Goal: Check status: Check status

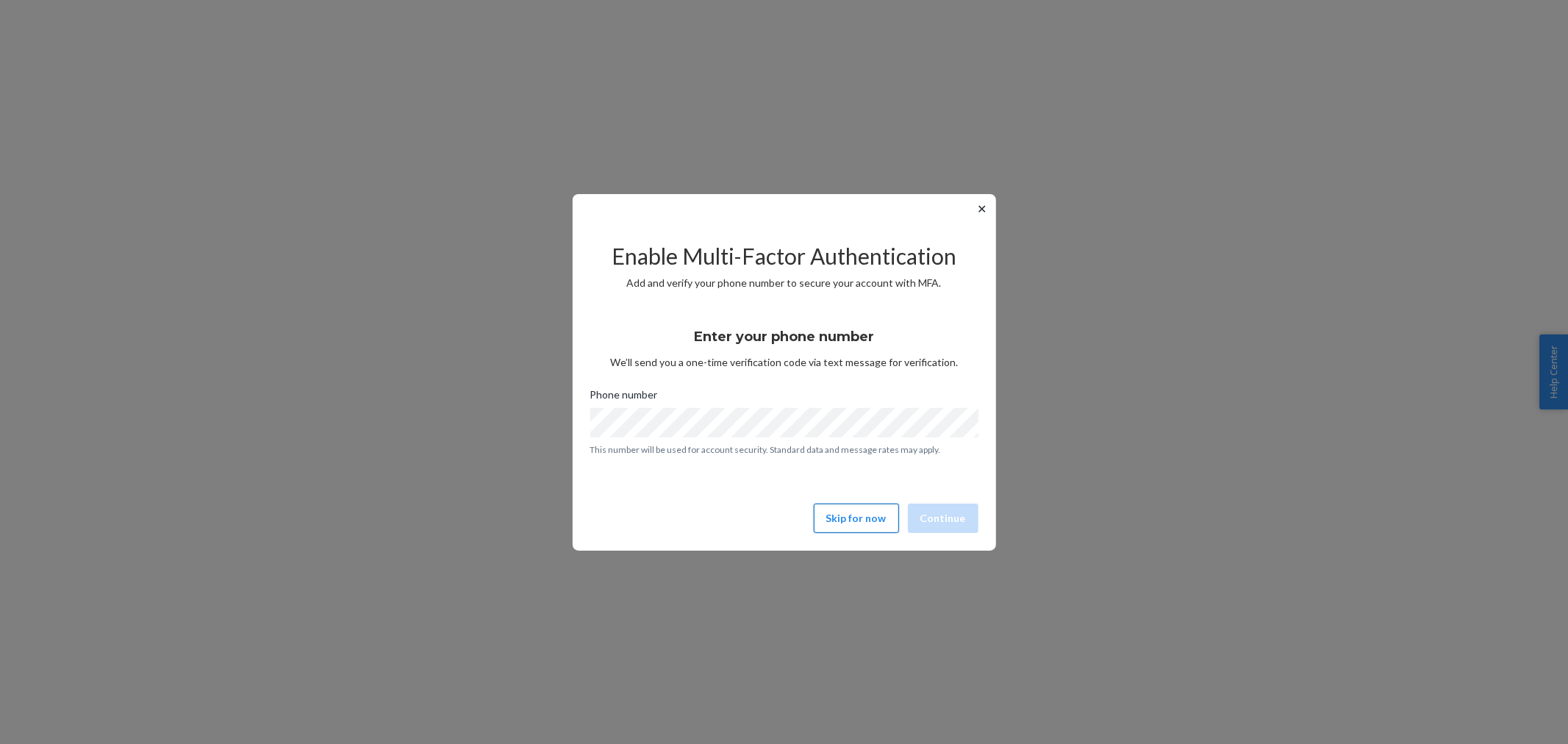
click at [863, 515] on button "Skip for now" at bounding box center [856, 518] width 85 height 29
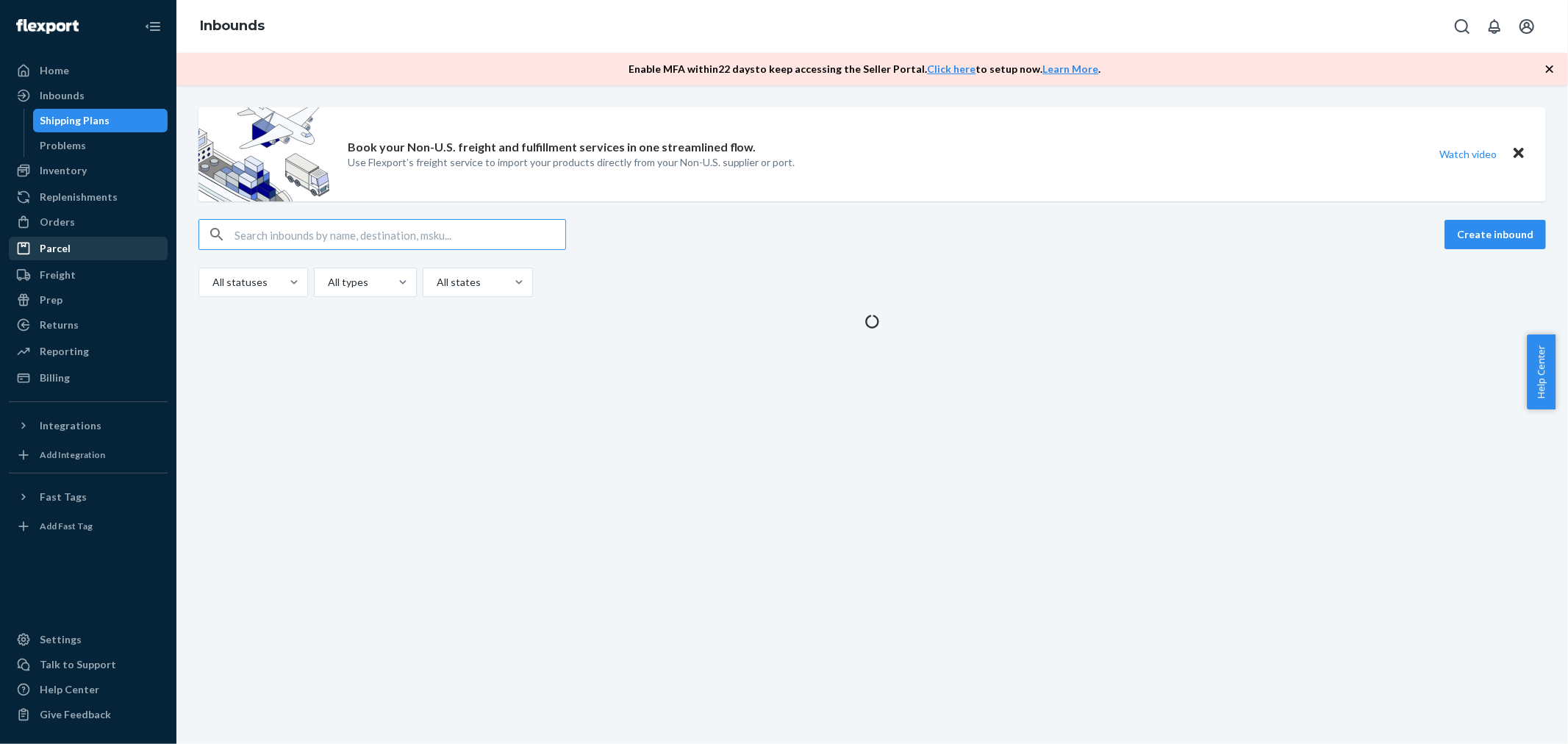
click at [55, 245] on div "Parcel" at bounding box center [55, 249] width 31 height 15
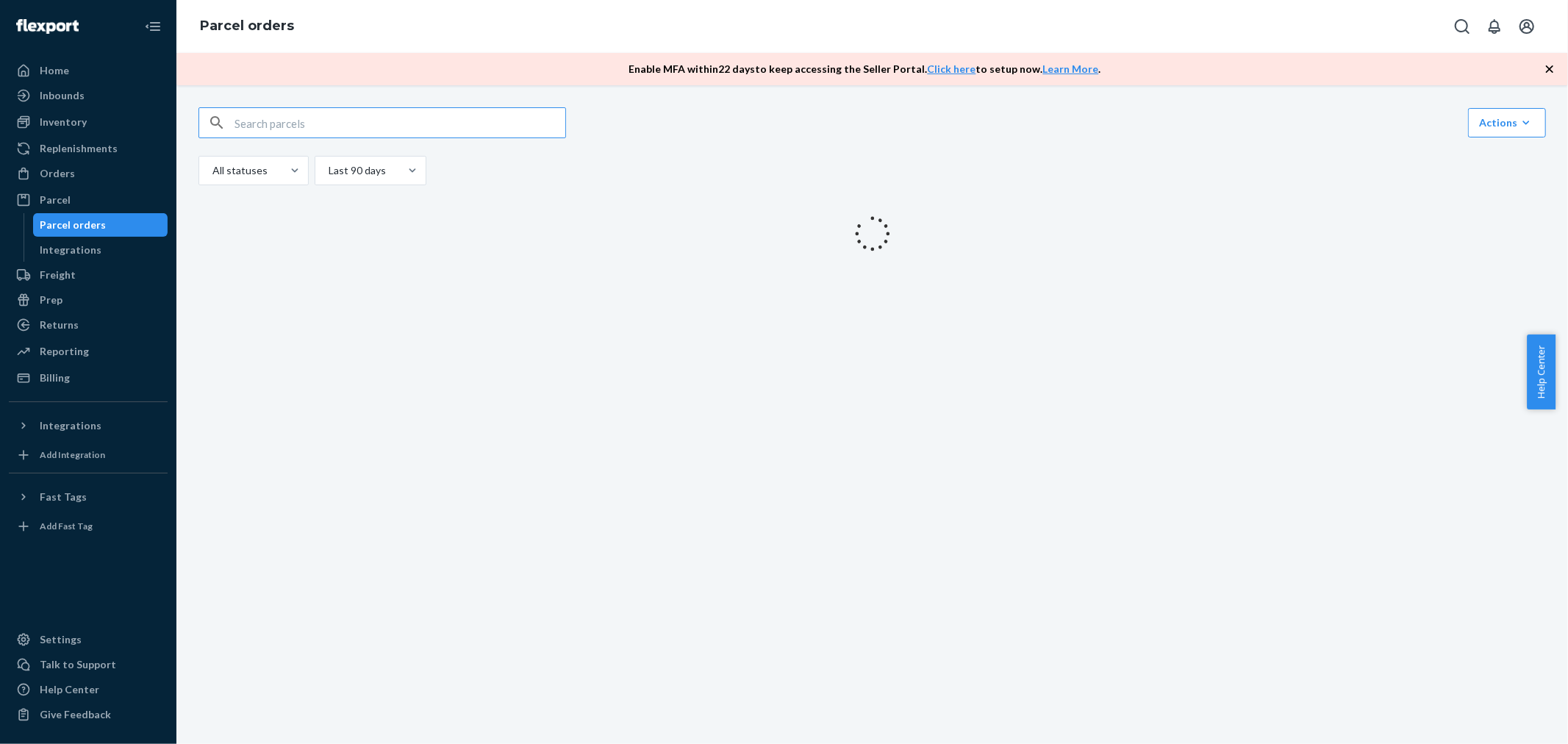
click at [348, 111] on input "text" at bounding box center [400, 122] width 331 height 29
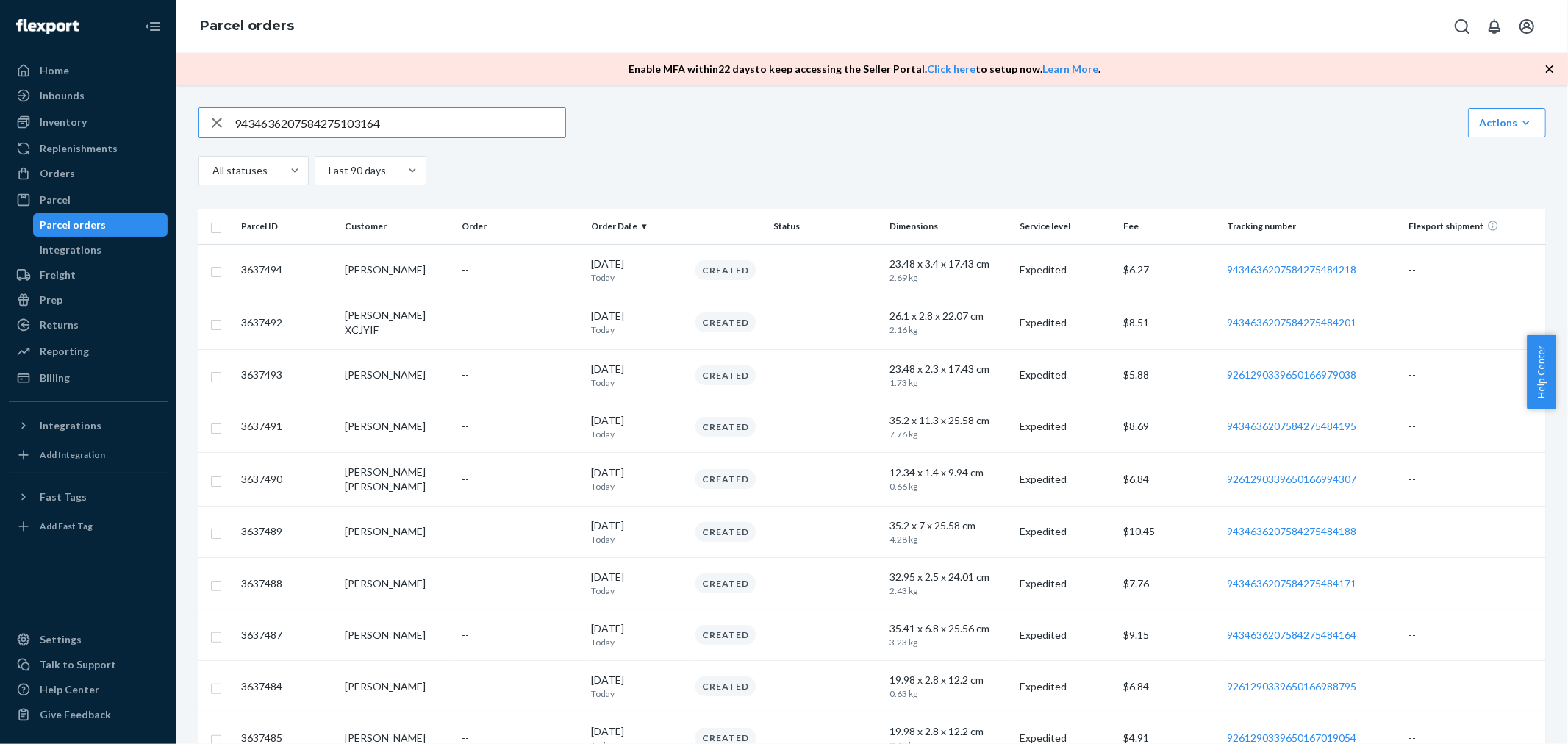
type input "9434636207584275103164"
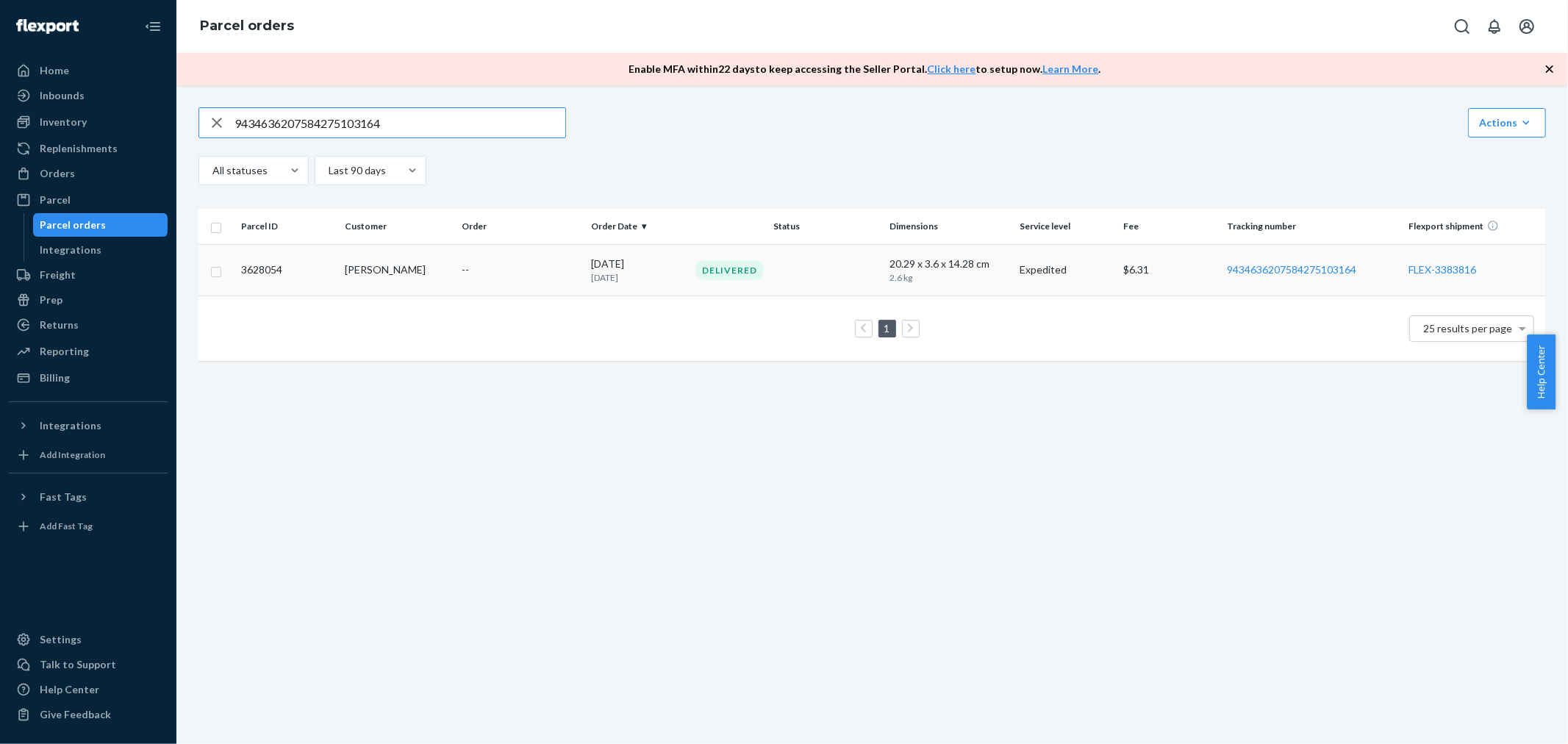
click at [431, 265] on div "[PERSON_NAME]" at bounding box center [397, 270] width 105 height 15
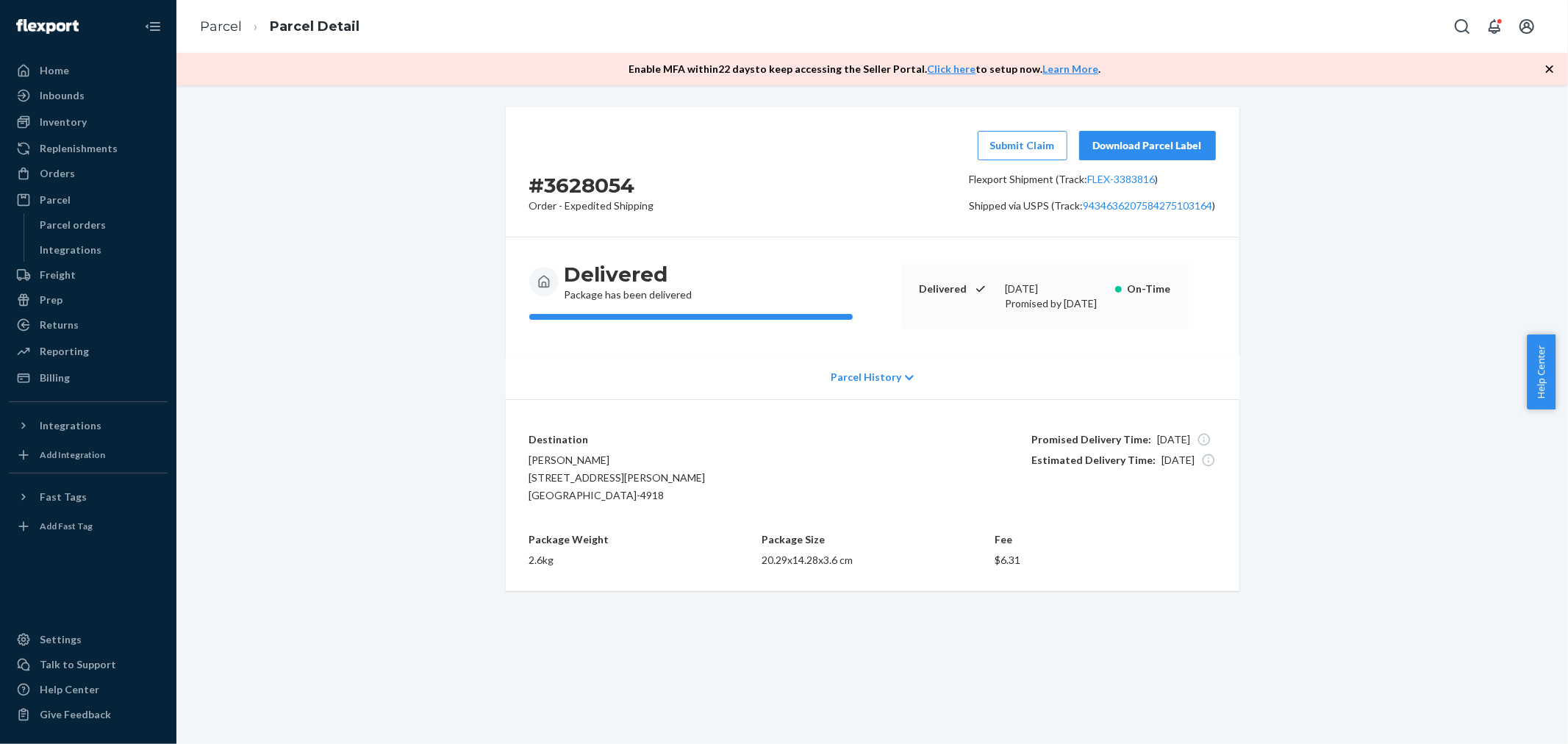
click at [853, 384] on p "Parcel History" at bounding box center [866, 377] width 71 height 15
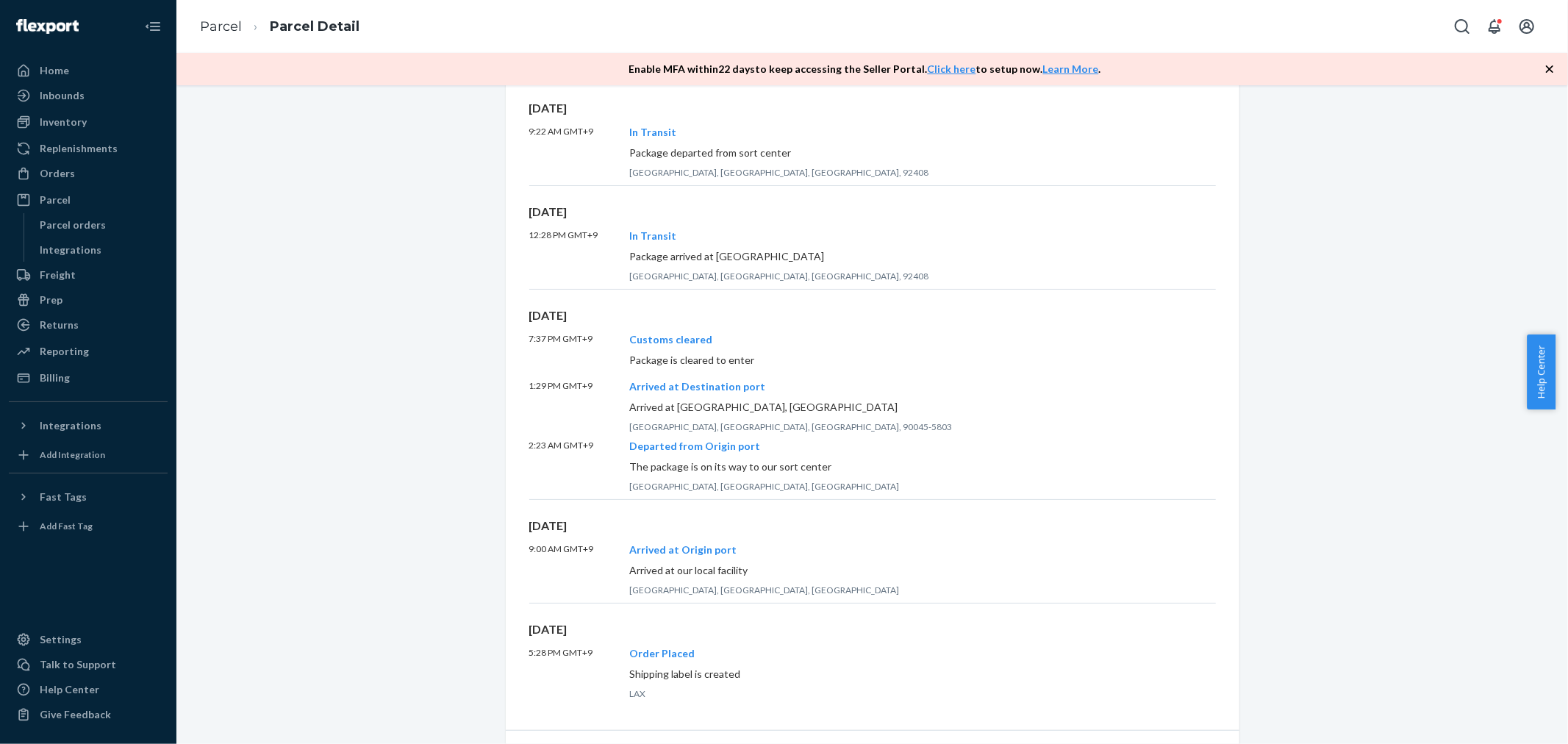
scroll to position [581, 0]
